Goal: Task Accomplishment & Management: Use online tool/utility

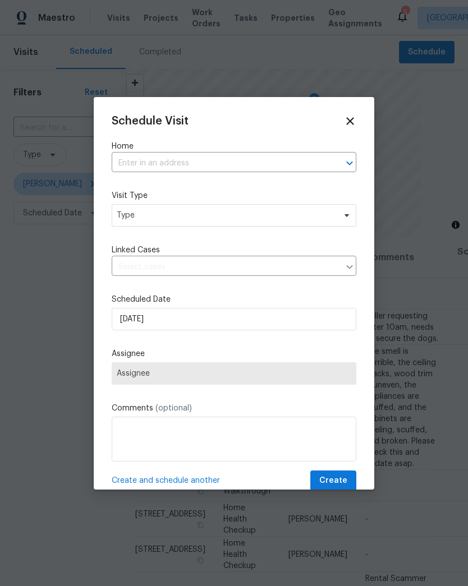
scroll to position [0, 125]
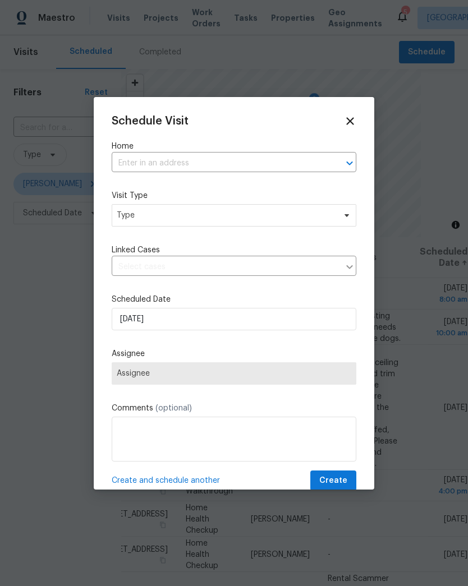
click at [266, 164] on input "text" at bounding box center [218, 163] width 213 height 17
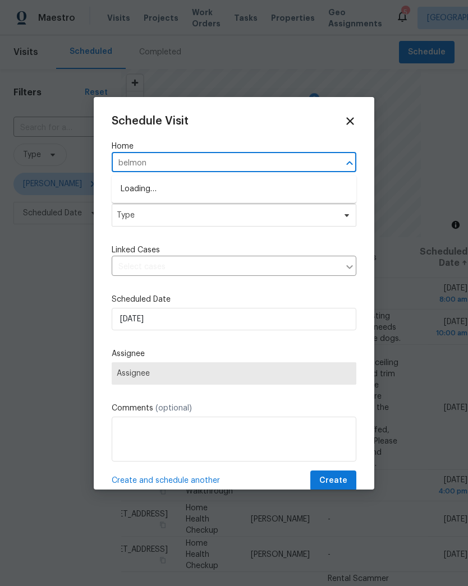
type input "belmont"
click at [131, 199] on li "[STREET_ADDRESS]" at bounding box center [234, 189] width 245 height 19
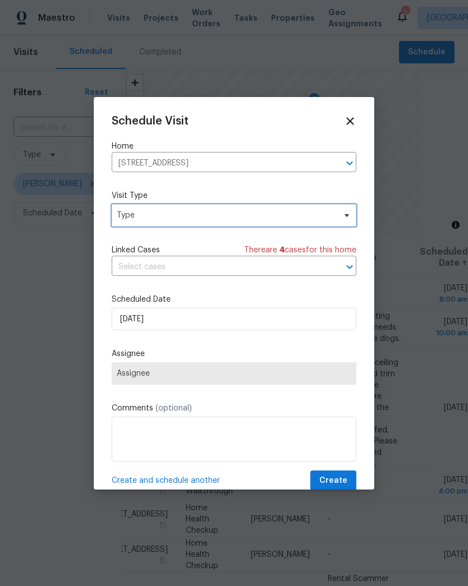
click at [128, 227] on span "Type" at bounding box center [234, 215] width 245 height 22
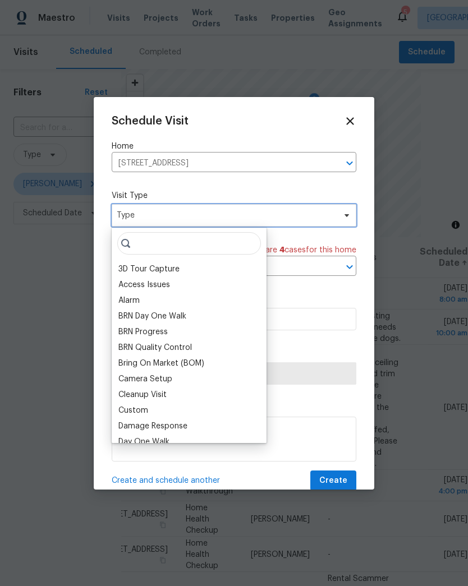
click at [129, 215] on span "Type" at bounding box center [226, 215] width 218 height 11
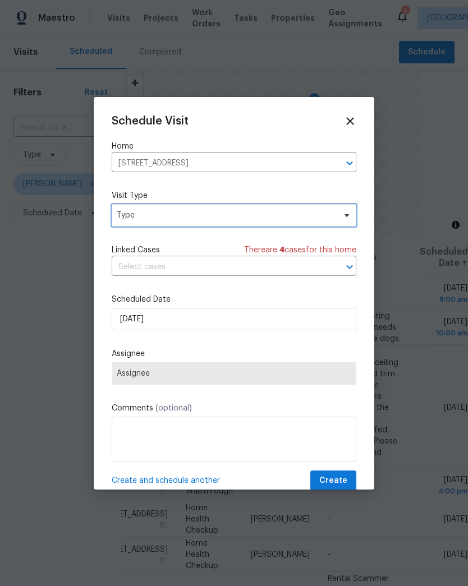
click at [130, 214] on span "Type" at bounding box center [226, 215] width 218 height 11
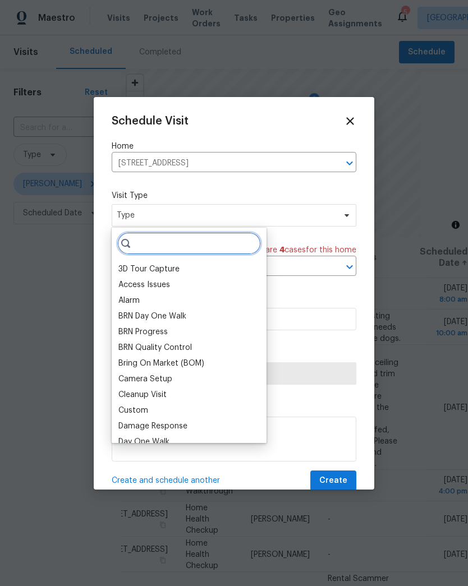
click at [149, 243] on input "search" at bounding box center [189, 243] width 144 height 22
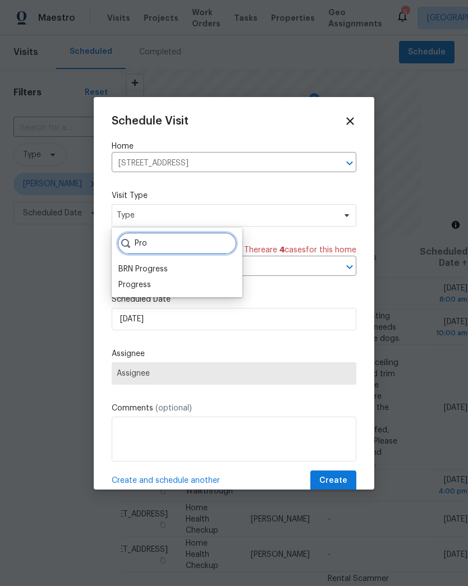
type input "Pro"
click at [125, 282] on div "Progress" at bounding box center [134, 284] width 33 height 11
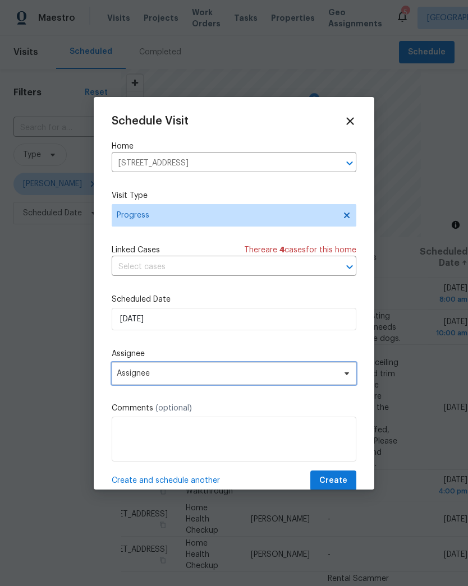
click at [127, 378] on span "Assignee" at bounding box center [227, 373] width 220 height 9
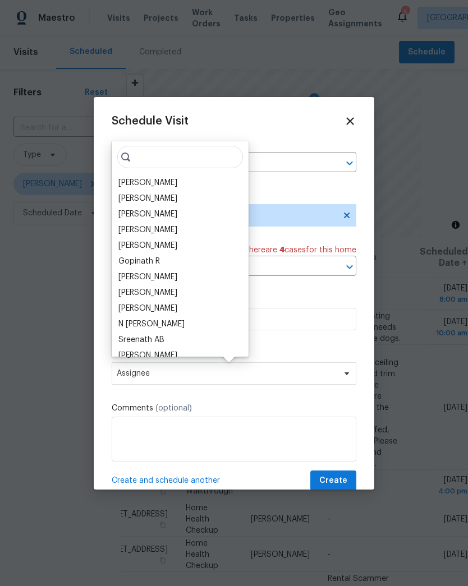
click at [126, 178] on div "[PERSON_NAME]" at bounding box center [147, 182] width 59 height 11
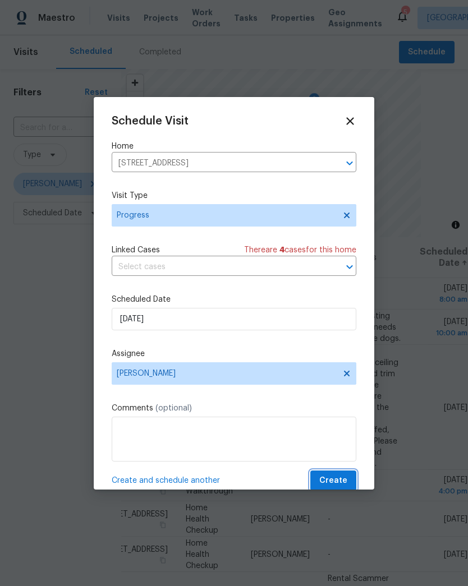
click at [343, 479] on span "Create" at bounding box center [333, 481] width 28 height 14
